Goal: Task Accomplishment & Management: Manage account settings

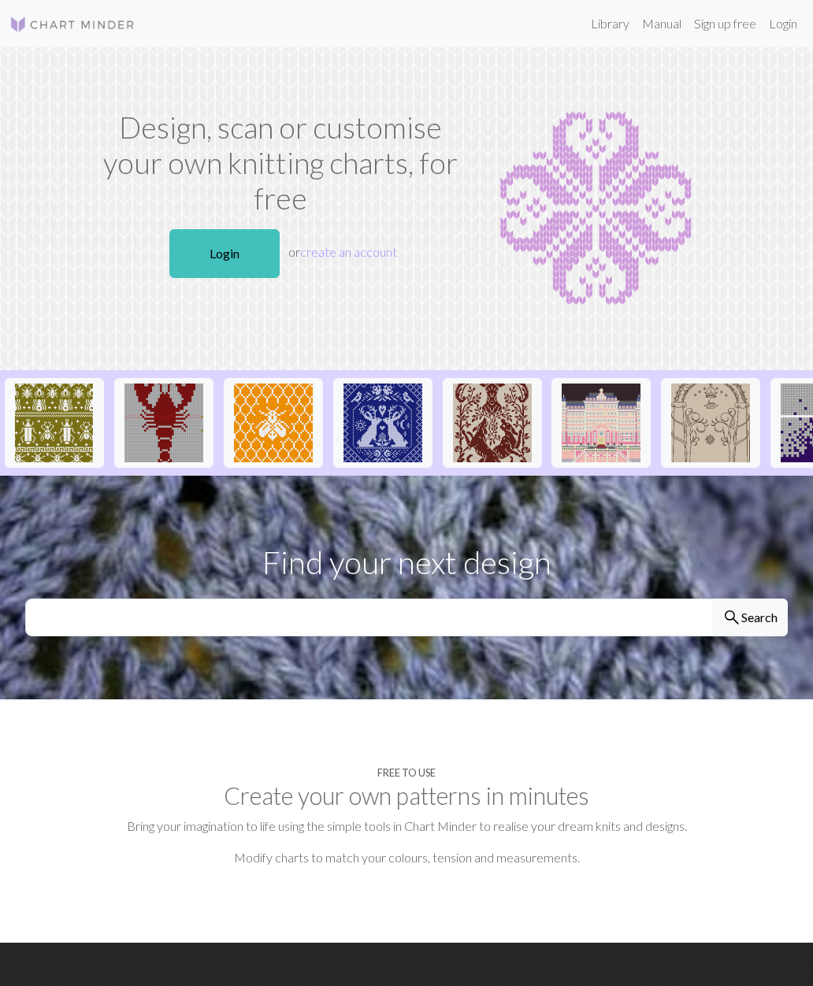
click at [246, 254] on link "Login" at bounding box center [224, 253] width 110 height 49
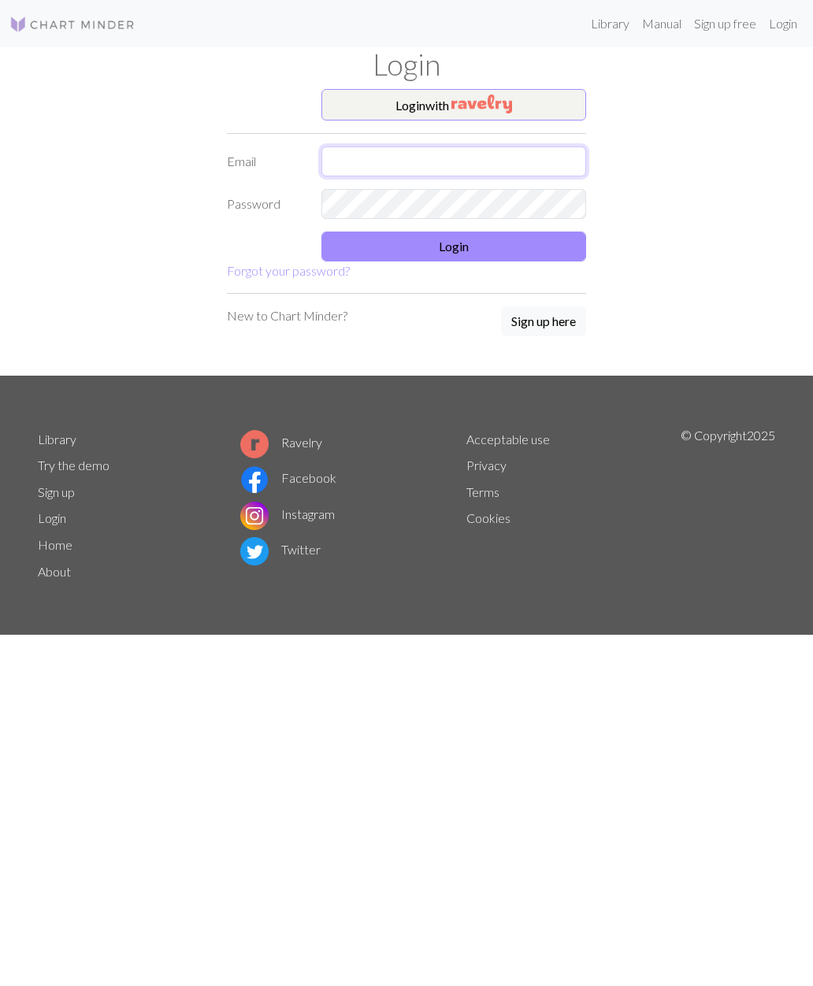
click at [485, 169] on input "text" at bounding box center [453, 161] width 265 height 30
click at [699, 253] on div "Login with Email Password Login Forgot your password? New to Chart Minder? Sign…" at bounding box center [406, 232] width 756 height 287
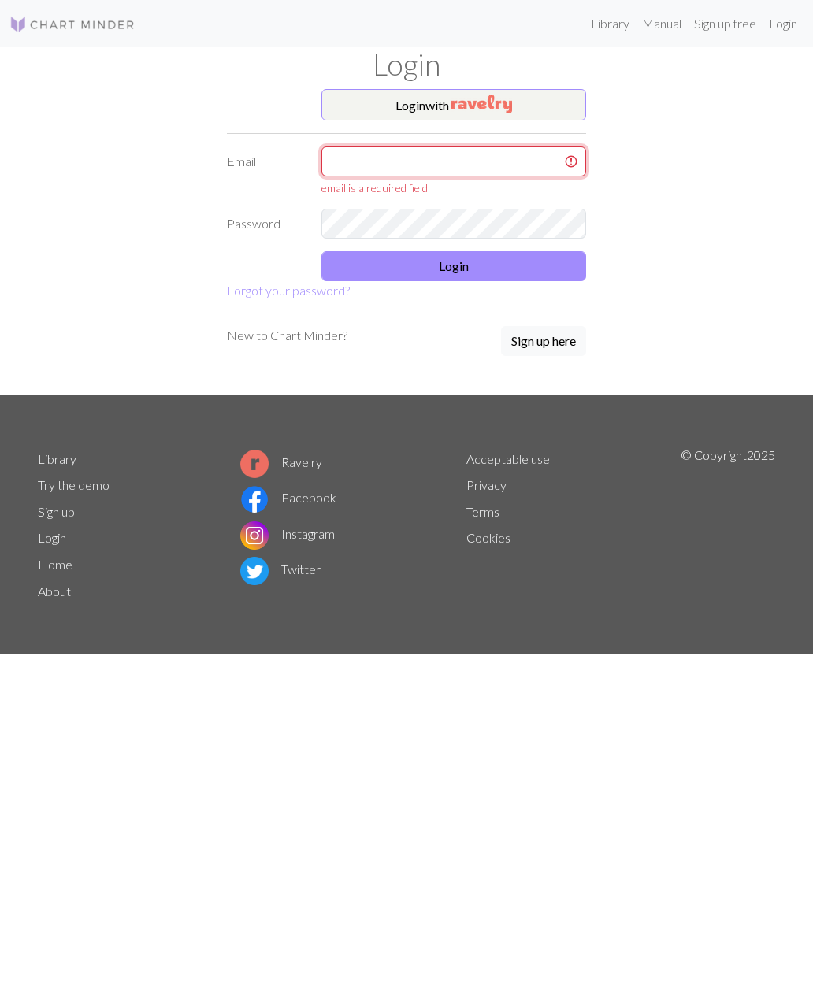
click at [442, 160] on input "text" at bounding box center [453, 161] width 265 height 30
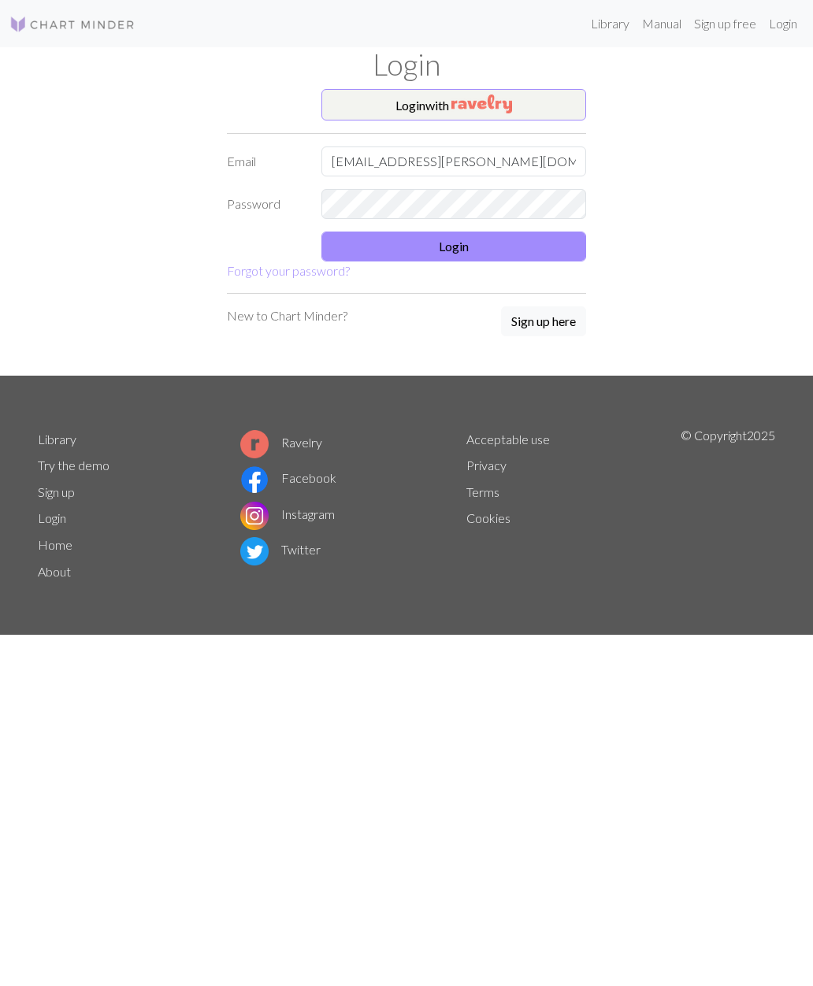
click at [530, 247] on button "Login" at bounding box center [453, 247] width 265 height 30
click at [471, 236] on button "Login" at bounding box center [453, 247] width 265 height 30
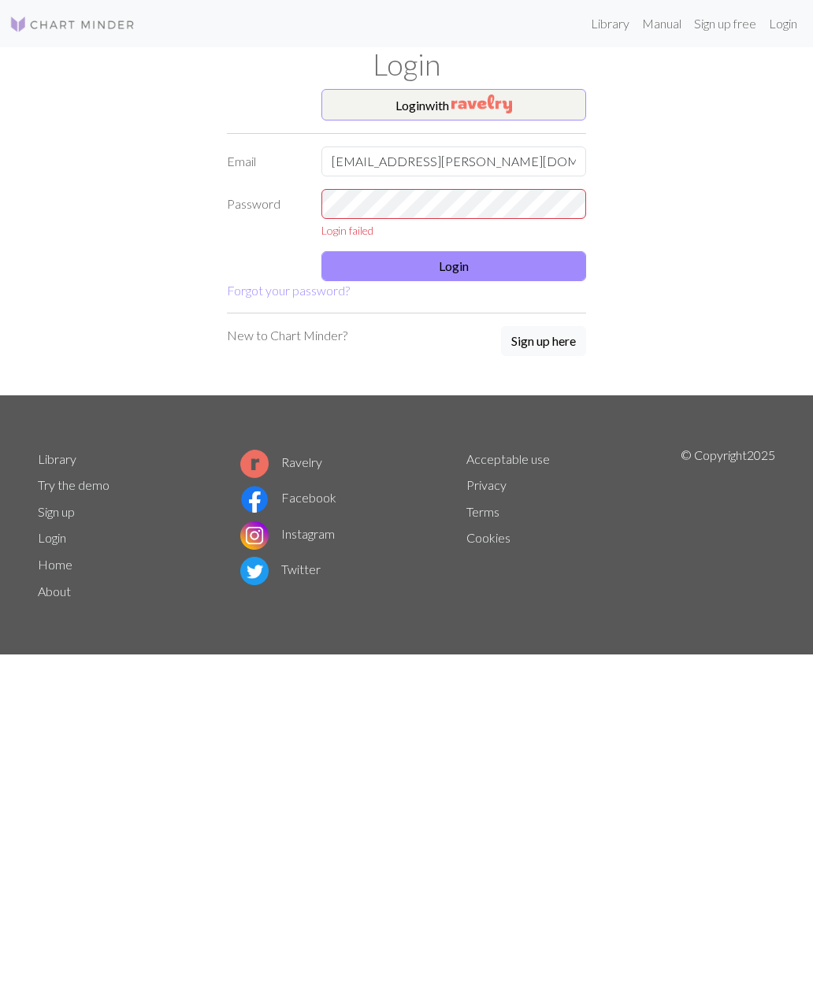
click at [777, 32] on link "Login" at bounding box center [782, 24] width 41 height 32
click at [490, 154] on input "[EMAIL_ADDRESS][PERSON_NAME][DOMAIN_NAME]" at bounding box center [453, 161] width 265 height 30
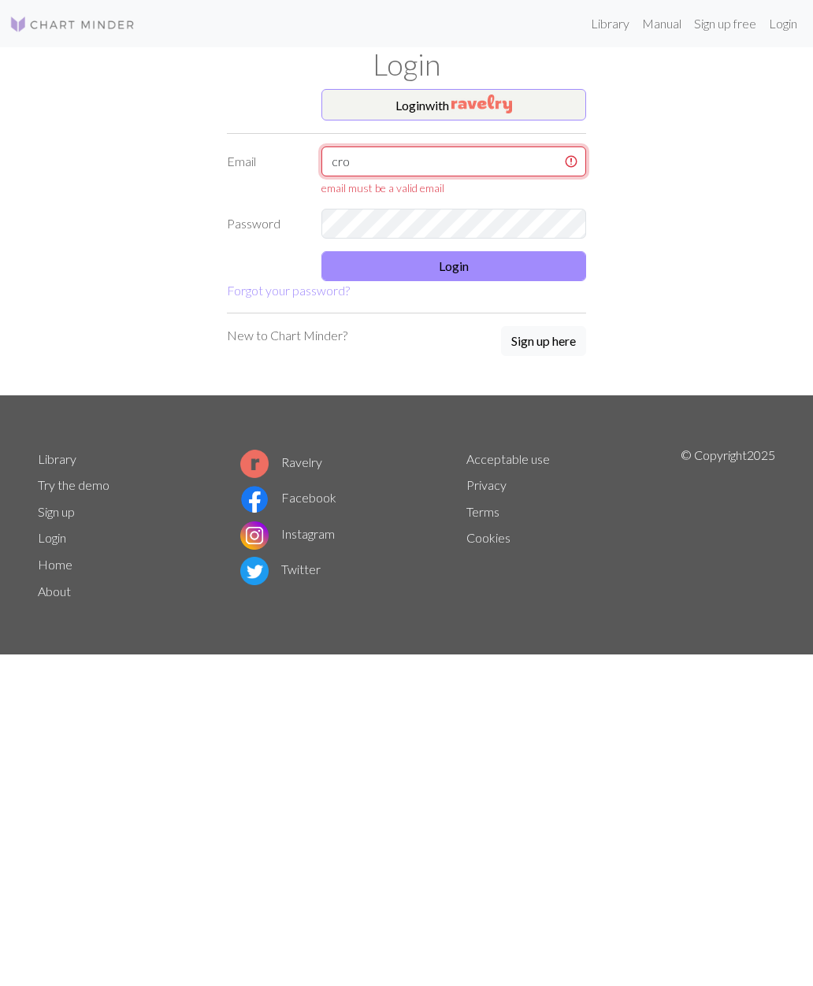
type input "cr"
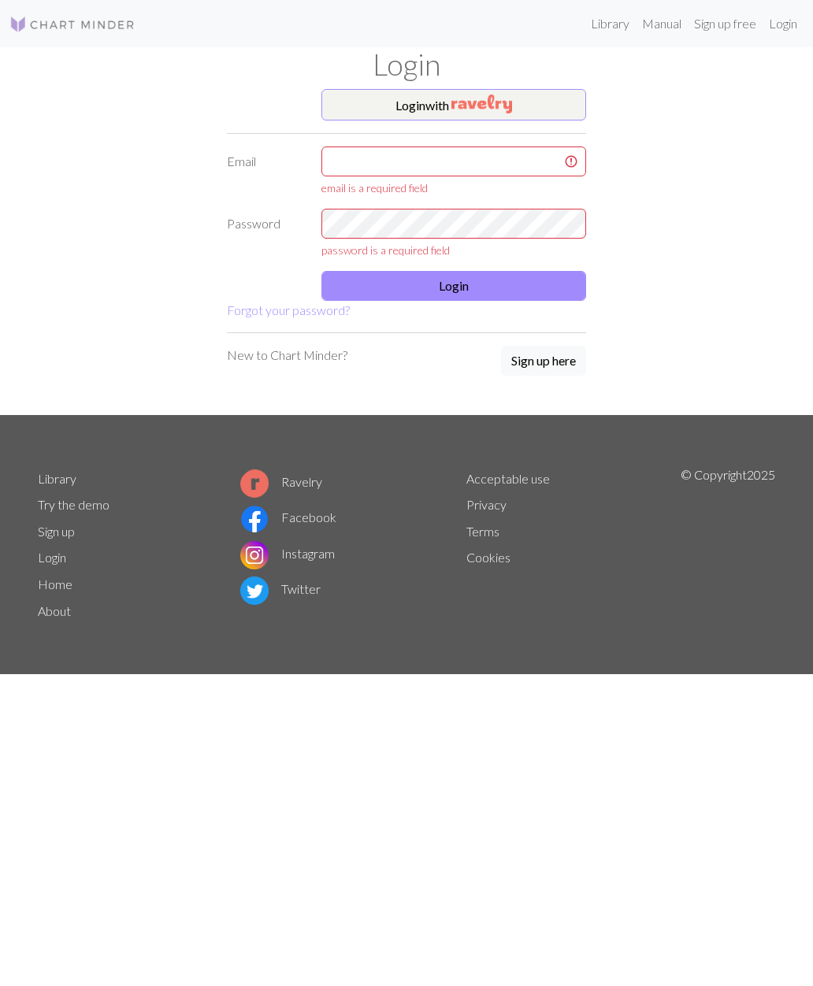
click at [747, 302] on div "Login with Email email is a required field Password password is a required fiel…" at bounding box center [406, 252] width 756 height 326
click at [711, 185] on div "Login with Email email is a required field Password password is a required fiel…" at bounding box center [406, 252] width 756 height 326
click at [510, 161] on input "text" at bounding box center [453, 161] width 265 height 30
type input "[EMAIL_ADDRESS][PERSON_NAME][DOMAIN_NAME]"
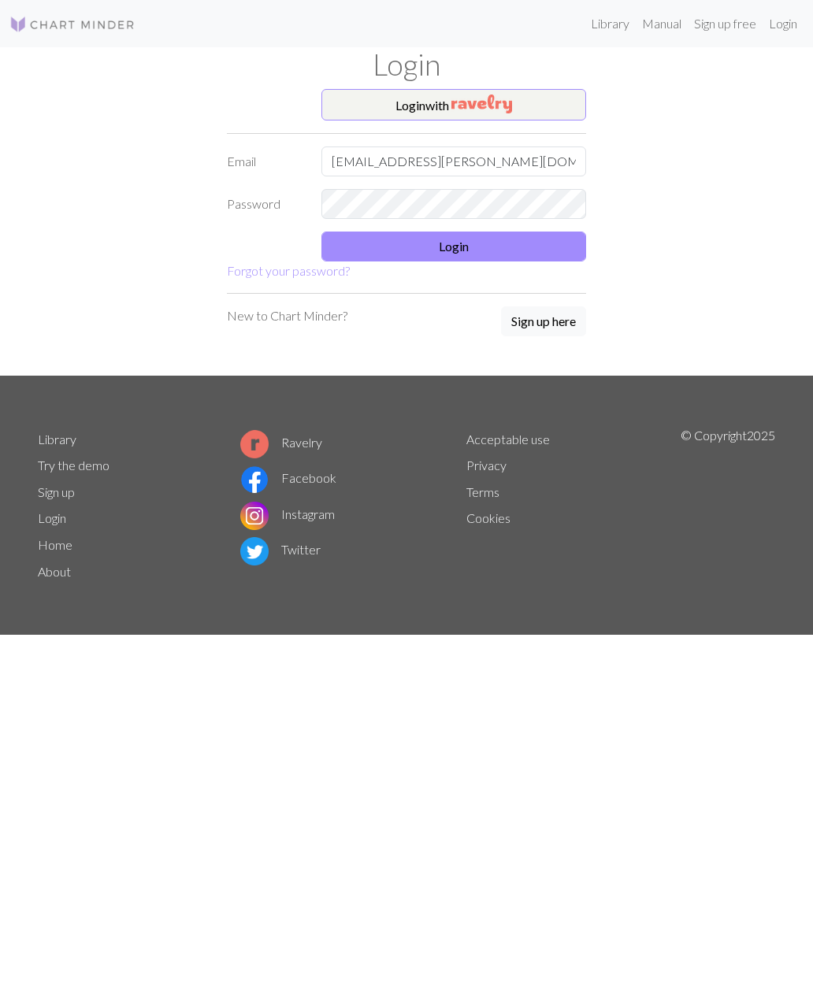
click at [436, 245] on button "Login" at bounding box center [453, 247] width 265 height 30
